Goal: Information Seeking & Learning: Learn about a topic

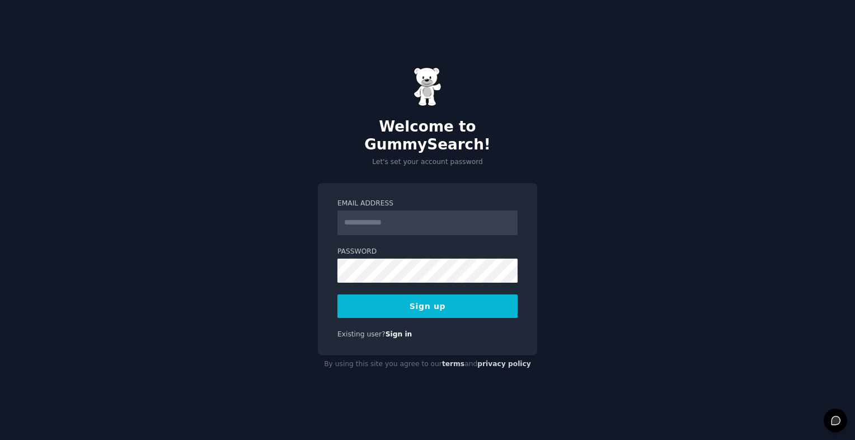
click at [350, 214] on input "Email Address" at bounding box center [427, 222] width 180 height 25
type input "**********"
click at [362, 299] on button "Sign up" at bounding box center [427, 305] width 180 height 23
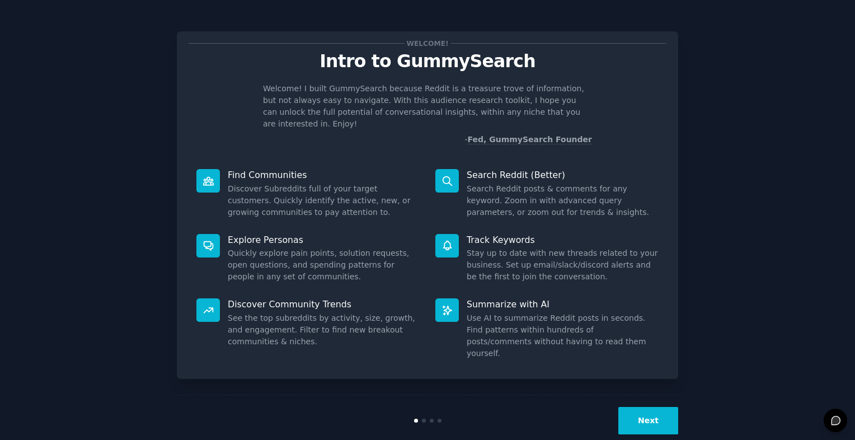
click at [655, 407] on button "Next" at bounding box center [648, 420] width 60 height 27
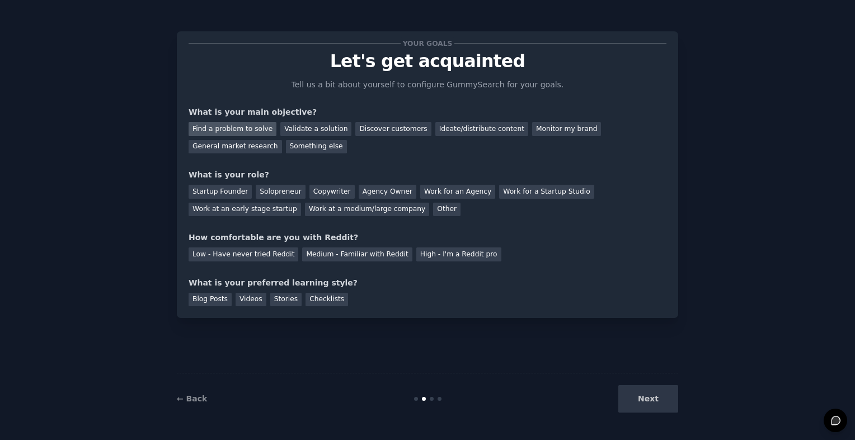
click at [257, 128] on div "Find a problem to solve" at bounding box center [232, 129] width 88 height 14
click at [264, 193] on div "Solopreneur" at bounding box center [280, 192] width 49 height 14
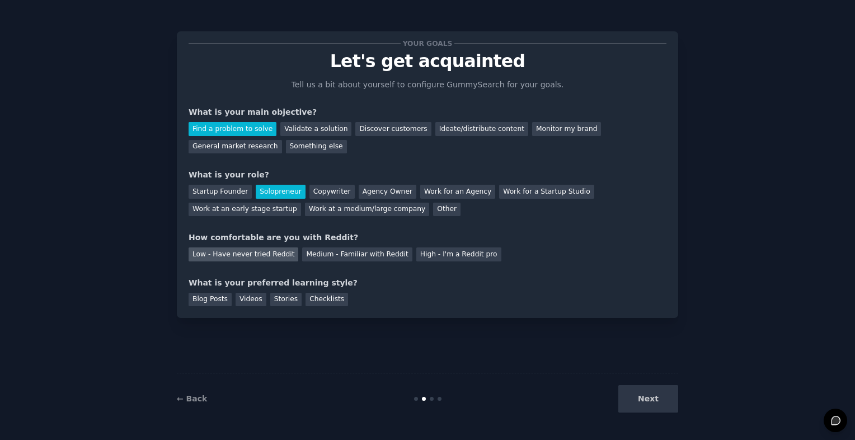
click at [268, 256] on div "Low - Have never tried Reddit" at bounding box center [243, 254] width 110 height 14
click at [217, 299] on div "Blog Posts" at bounding box center [209, 300] width 43 height 14
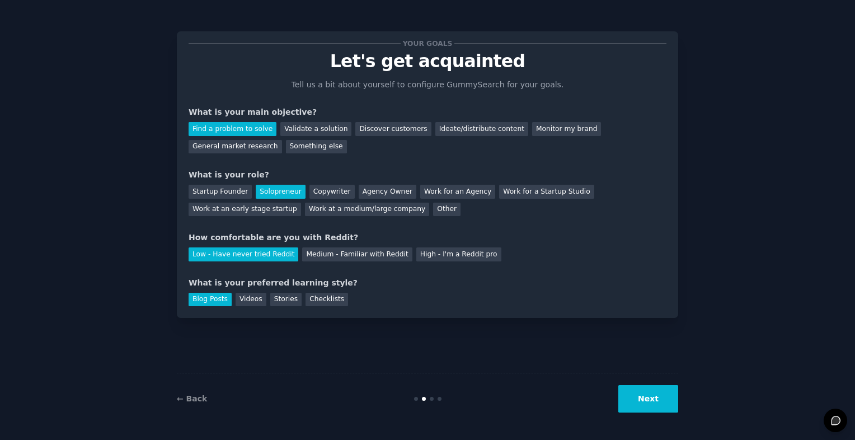
click at [645, 397] on button "Next" at bounding box center [648, 398] width 60 height 27
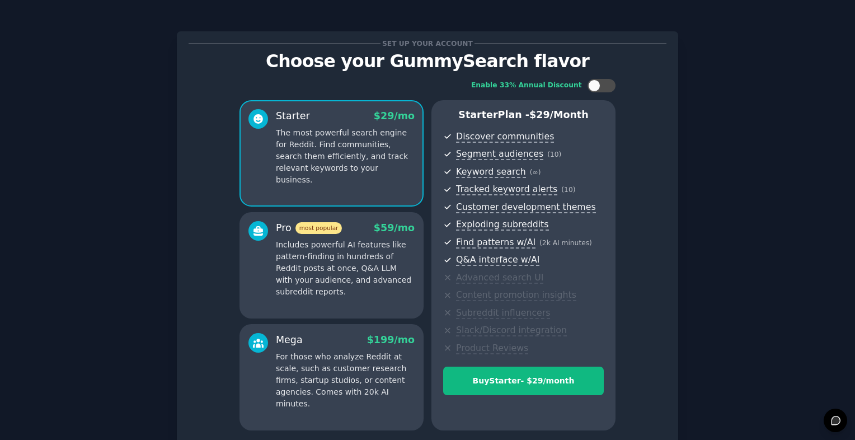
scroll to position [96, 0]
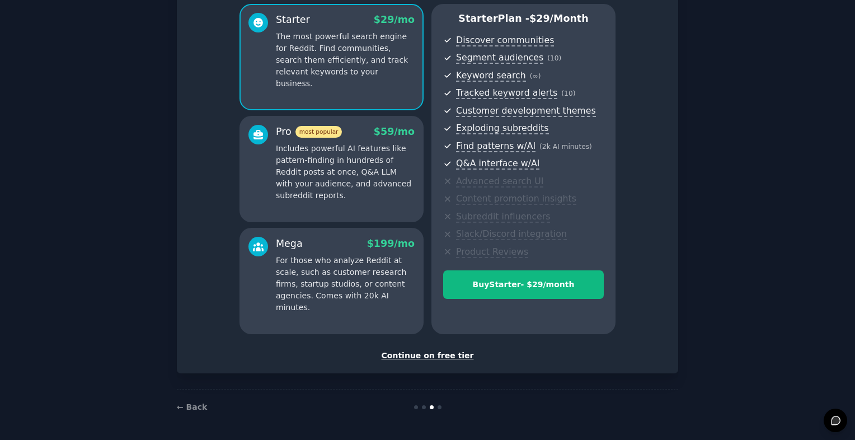
click at [448, 355] on div "Continue on free tier" at bounding box center [427, 356] width 478 height 12
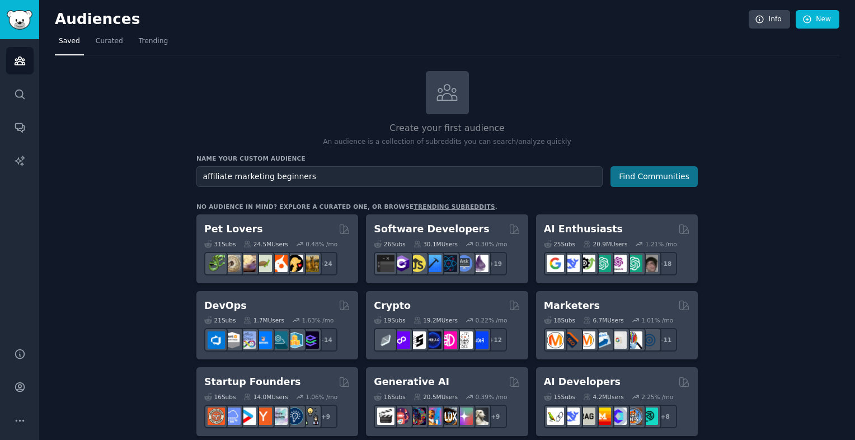
type input "affiliate marketing beginners"
click at [635, 180] on button "Find Communities" at bounding box center [653, 176] width 87 height 21
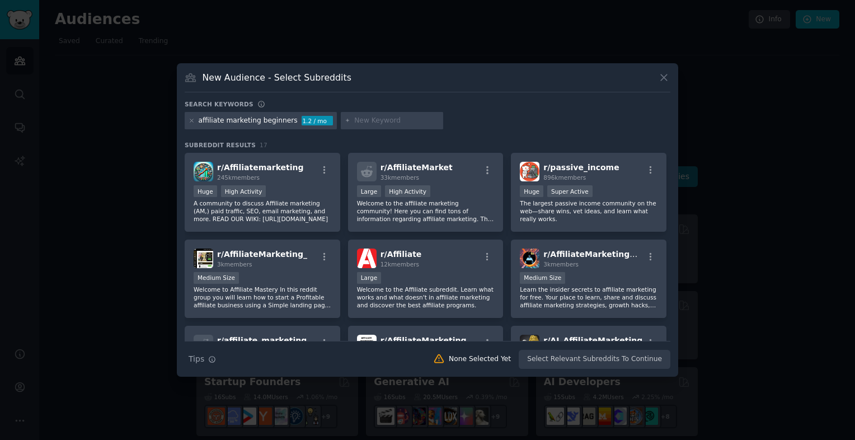
click at [635, 180] on div "r/ passive_income 896k members" at bounding box center [589, 172] width 138 height 20
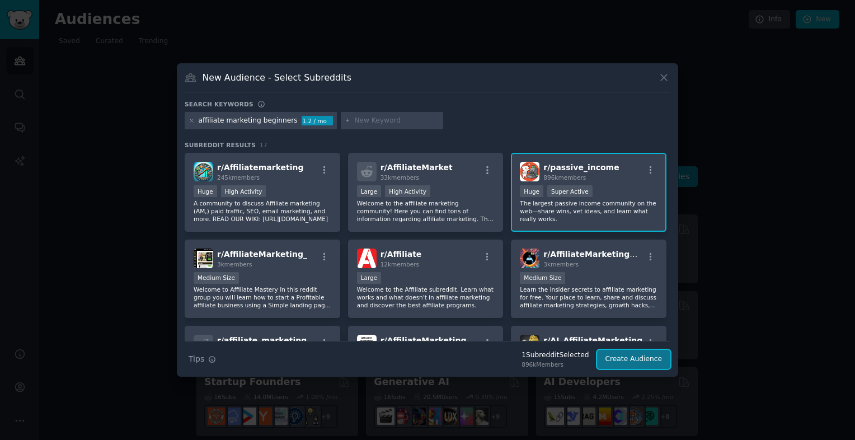
click at [633, 360] on button "Create Audience" at bounding box center [634, 359] width 74 height 19
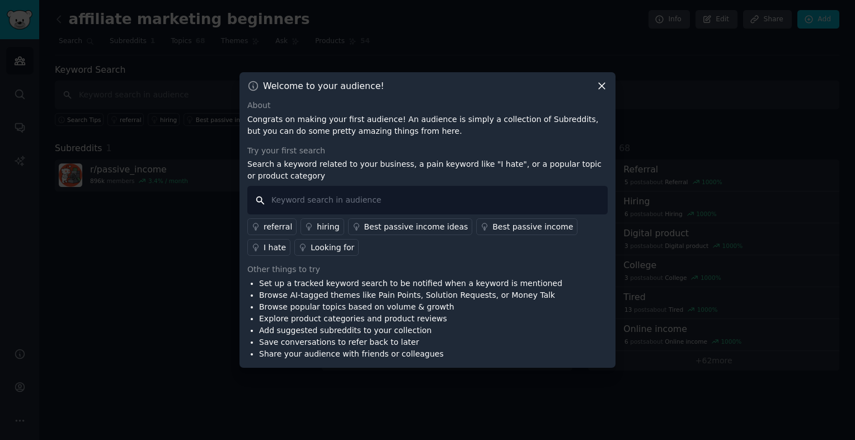
click at [397, 192] on input "text" at bounding box center [427, 200] width 360 height 29
paste input "Affiliate Marketing for Beginners — Easy Start Guide"
type input "Affiliate Marketing for Beginners — Easy Start Guide"
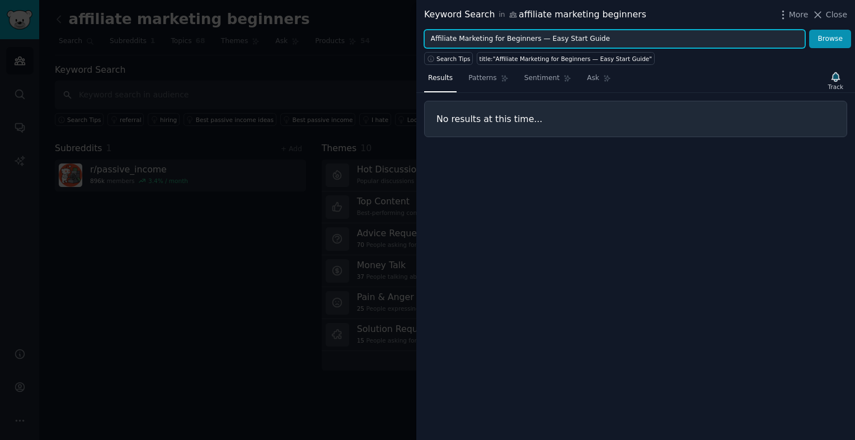
click at [603, 43] on input "Affiliate Marketing for Beginners — Easy Start Guide" at bounding box center [614, 39] width 381 height 19
type input "Affiliate Marketing for Beginners"
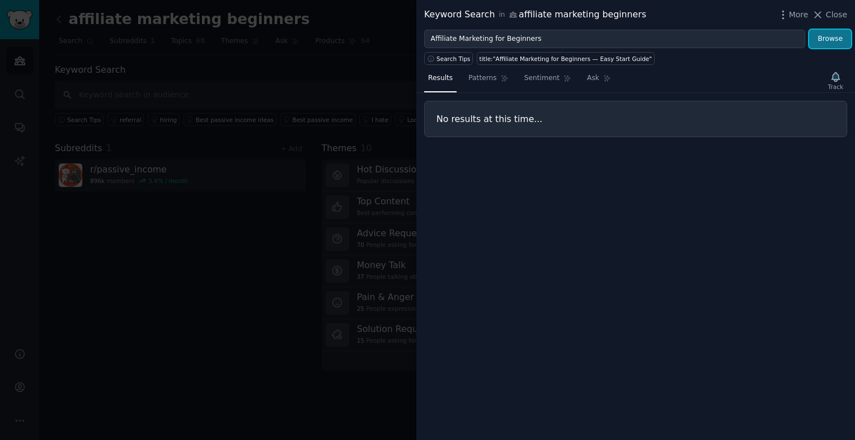
click at [825, 44] on button "Browse" at bounding box center [830, 39] width 42 height 19
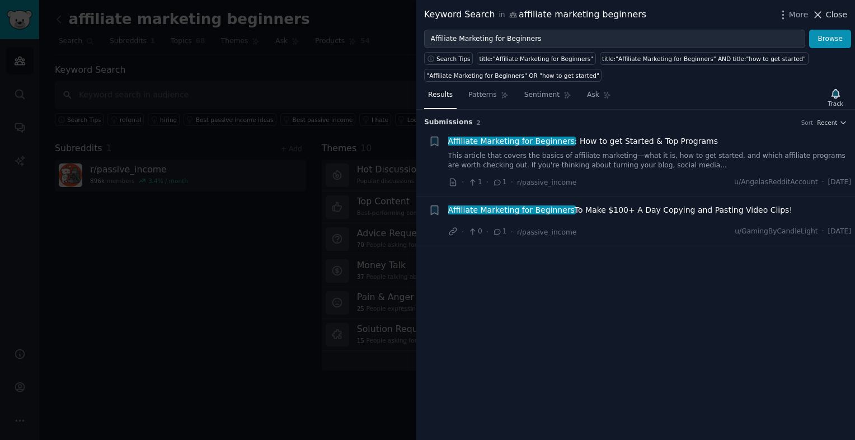
click at [827, 18] on button "Close" at bounding box center [829, 15] width 35 height 12
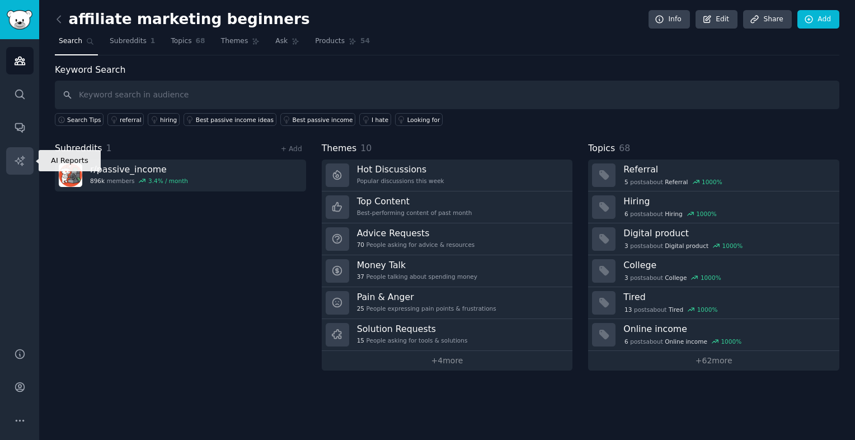
click at [18, 160] on icon "Sidebar" at bounding box center [20, 161] width 12 height 12
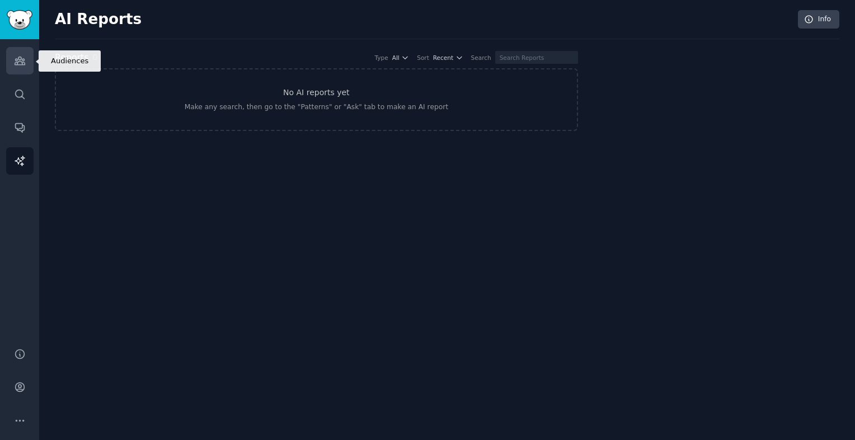
click at [18, 62] on icon "Sidebar" at bounding box center [20, 61] width 12 height 12
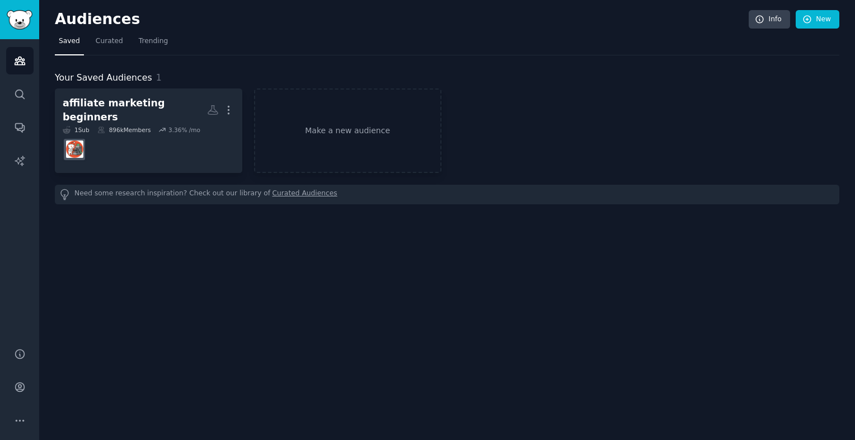
click at [272, 188] on link "Curated Audiences" at bounding box center [304, 194] width 65 height 12
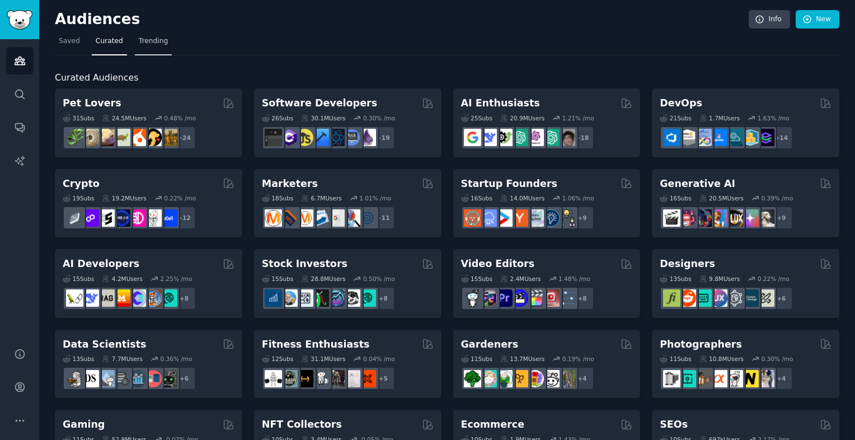
click at [140, 37] on span "Trending" at bounding box center [153, 41] width 29 height 10
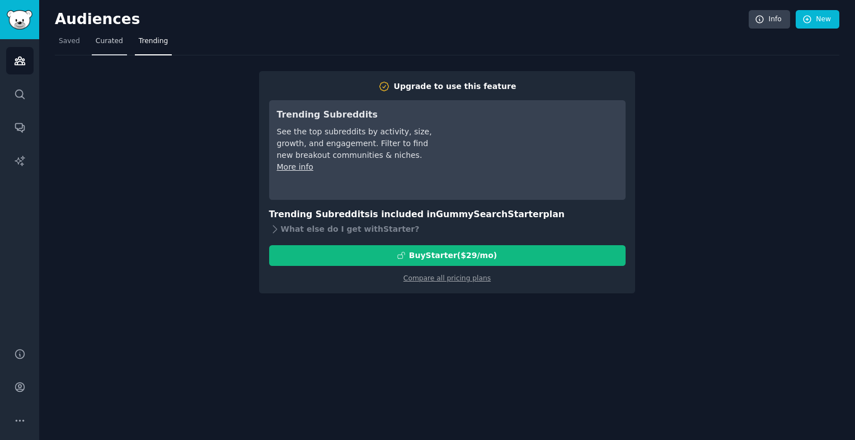
click at [105, 41] on span "Curated" at bounding box center [109, 41] width 27 height 10
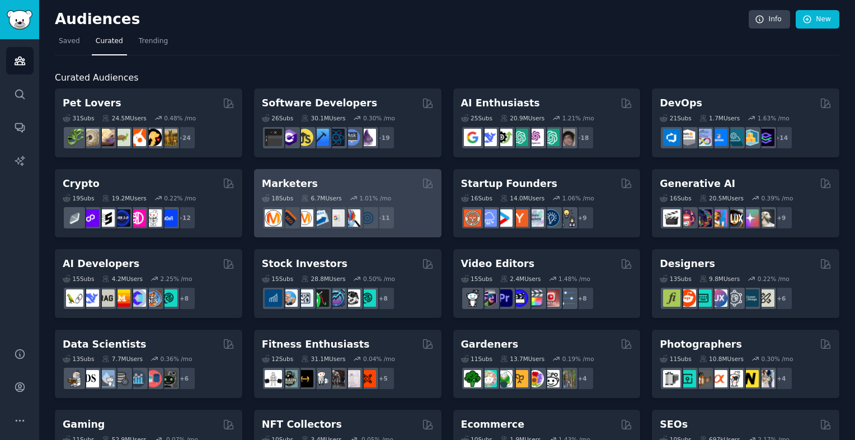
click at [288, 188] on h2 "Marketers" at bounding box center [290, 184] width 56 height 14
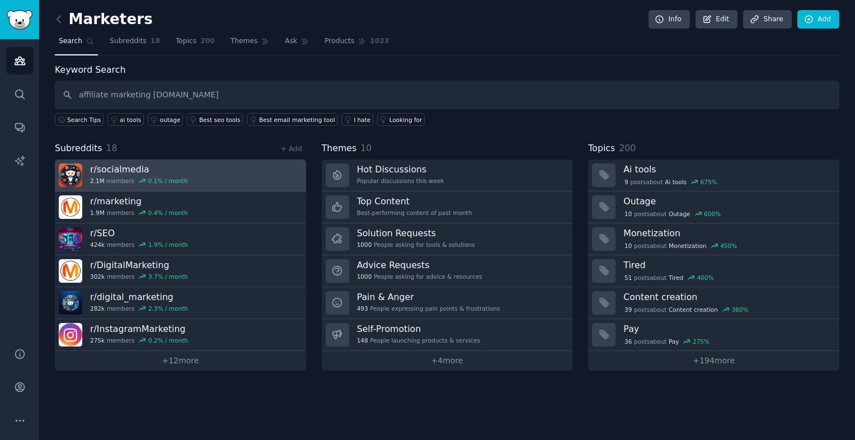
type input "affiliate marketing [DOMAIN_NAME]"
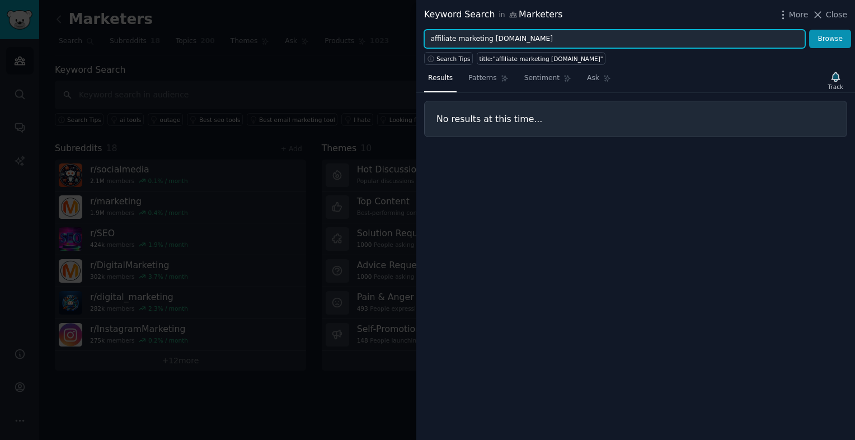
click at [486, 39] on input "affiliate marketing [DOMAIN_NAME]" at bounding box center [614, 39] width 381 height 19
type input "[DOMAIN_NAME]"
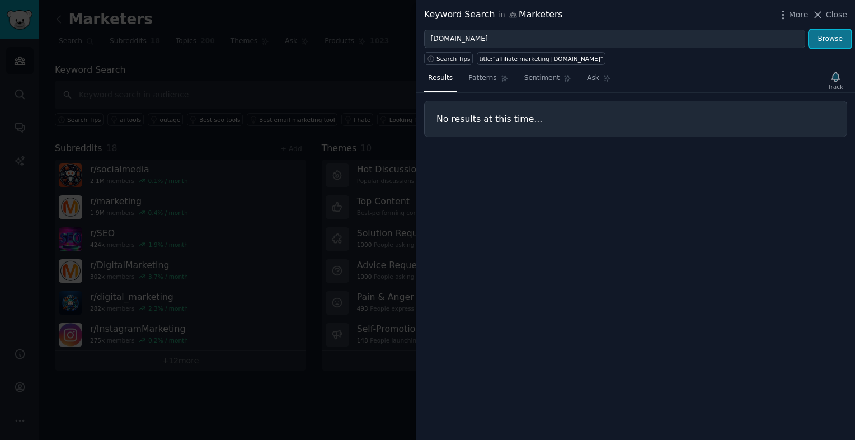
click at [824, 43] on button "Browse" at bounding box center [830, 39] width 42 height 19
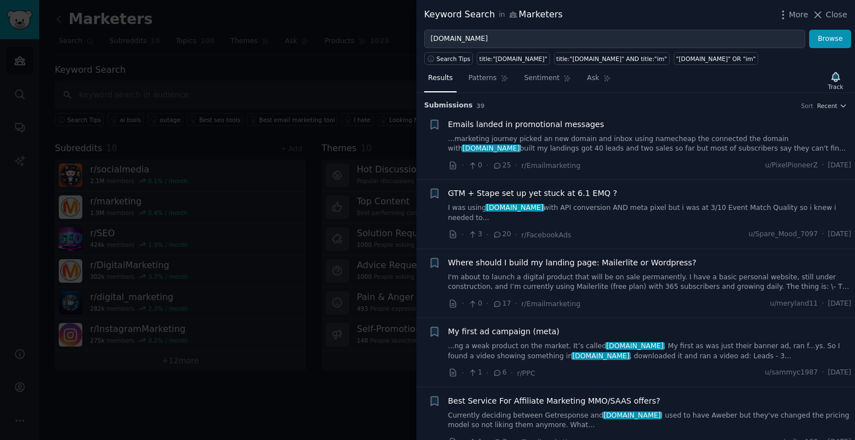
drag, startPoint x: 620, startPoint y: 22, endPoint x: 770, endPoint y: 23, distance: 149.3
click at [770, 23] on div "Keyword Search in Marketers More Close" at bounding box center [635, 15] width 438 height 30
drag, startPoint x: 770, startPoint y: 23, endPoint x: 628, endPoint y: 22, distance: 142.1
click at [628, 22] on div "Keyword Search in Marketers More Close" at bounding box center [635, 15] width 438 height 30
click at [830, 17] on span "Close" at bounding box center [836, 15] width 21 height 12
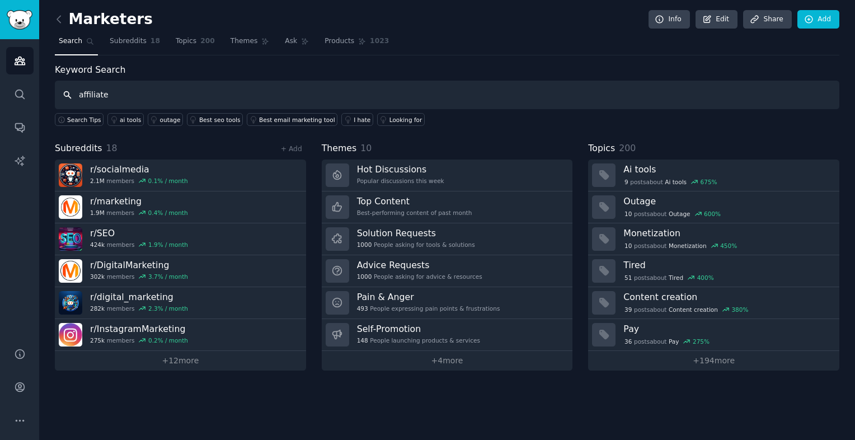
type input "affiliate"
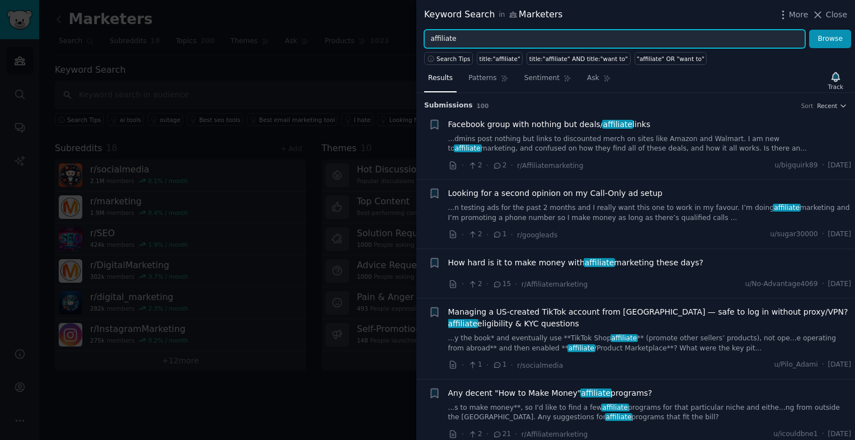
click at [484, 41] on input "affiliate" at bounding box center [614, 39] width 381 height 19
type input "affiliate marketing"
click at [809, 30] on button "Browse" at bounding box center [830, 39] width 42 height 19
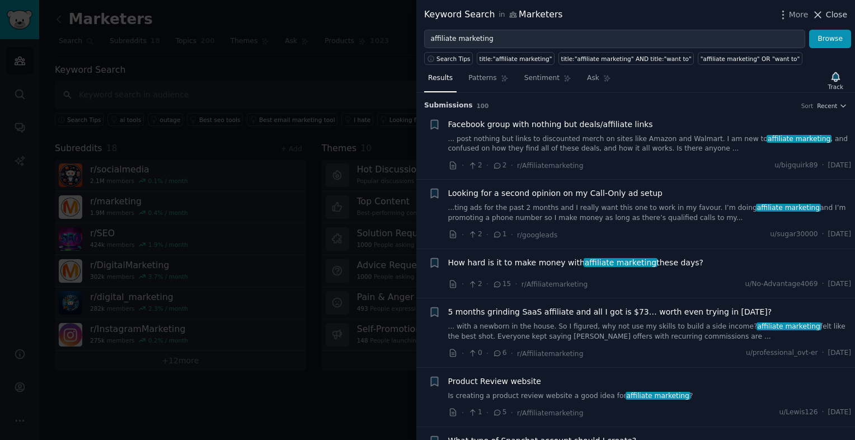
click at [829, 19] on span "Close" at bounding box center [836, 15] width 21 height 12
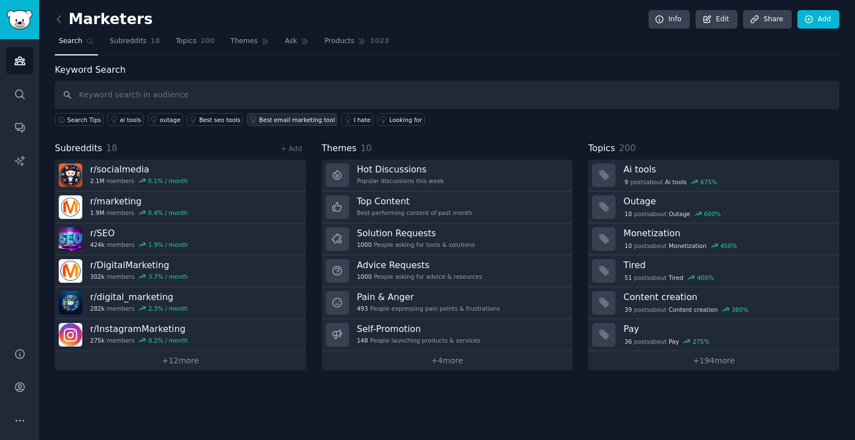
click at [259, 120] on div "Best email marketing tool" at bounding box center [297, 120] width 76 height 8
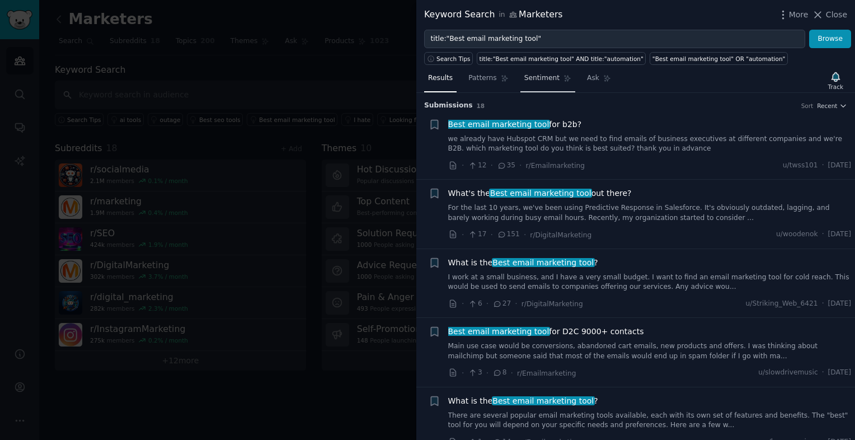
click at [526, 75] on span "Sentiment" at bounding box center [541, 78] width 35 height 10
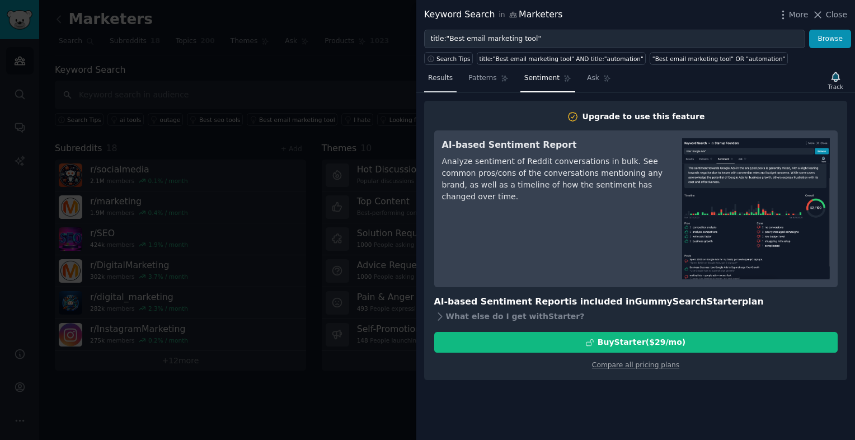
click at [438, 79] on span "Results" at bounding box center [440, 78] width 25 height 10
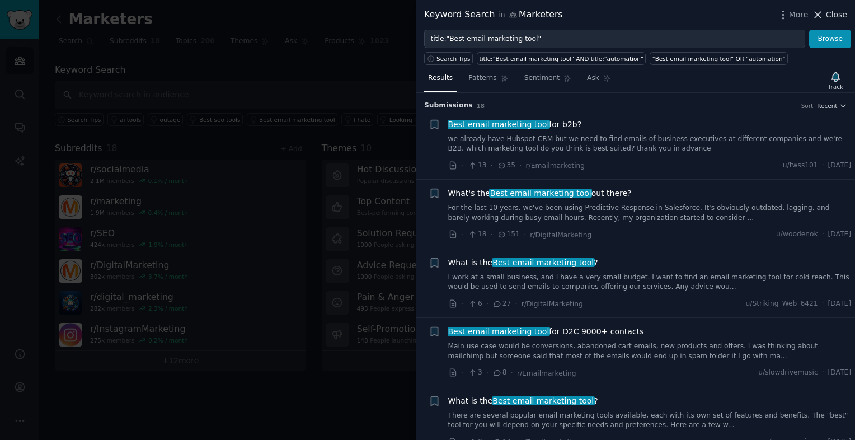
click at [828, 16] on span "Close" at bounding box center [836, 15] width 21 height 12
